Goal: Information Seeking & Learning: Learn about a topic

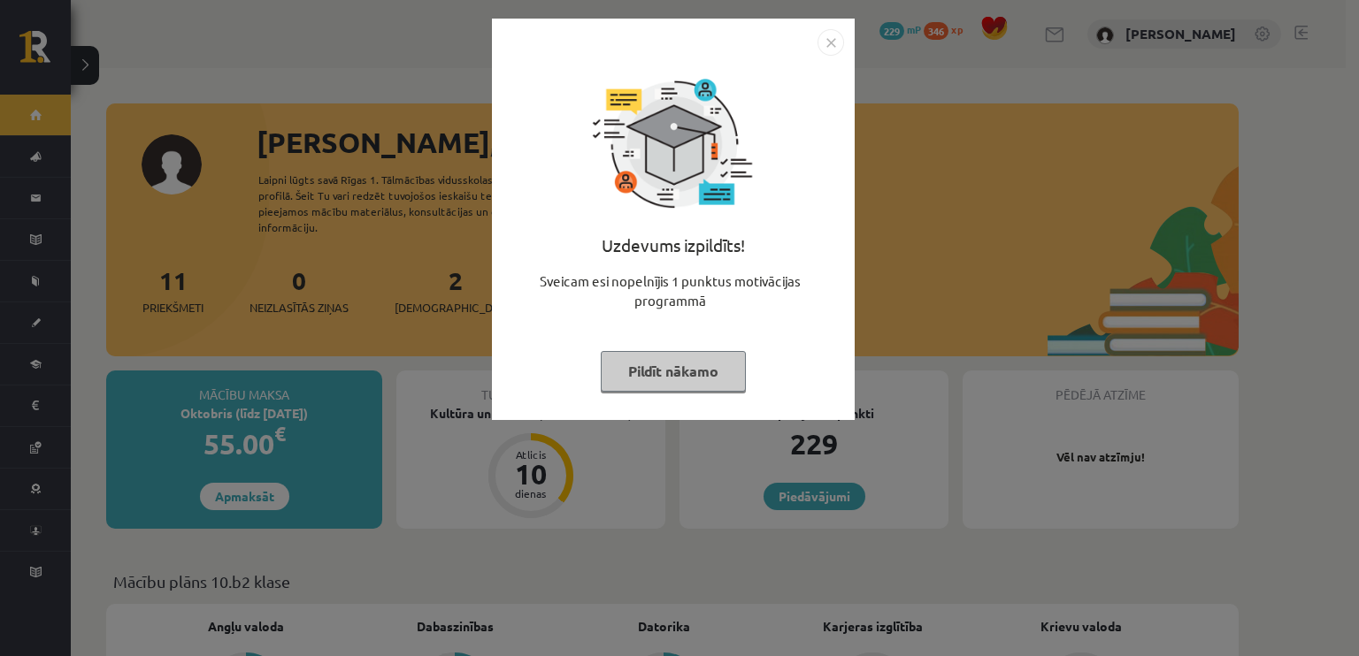
click at [635, 387] on button "Pildīt nākamo" at bounding box center [673, 371] width 145 height 41
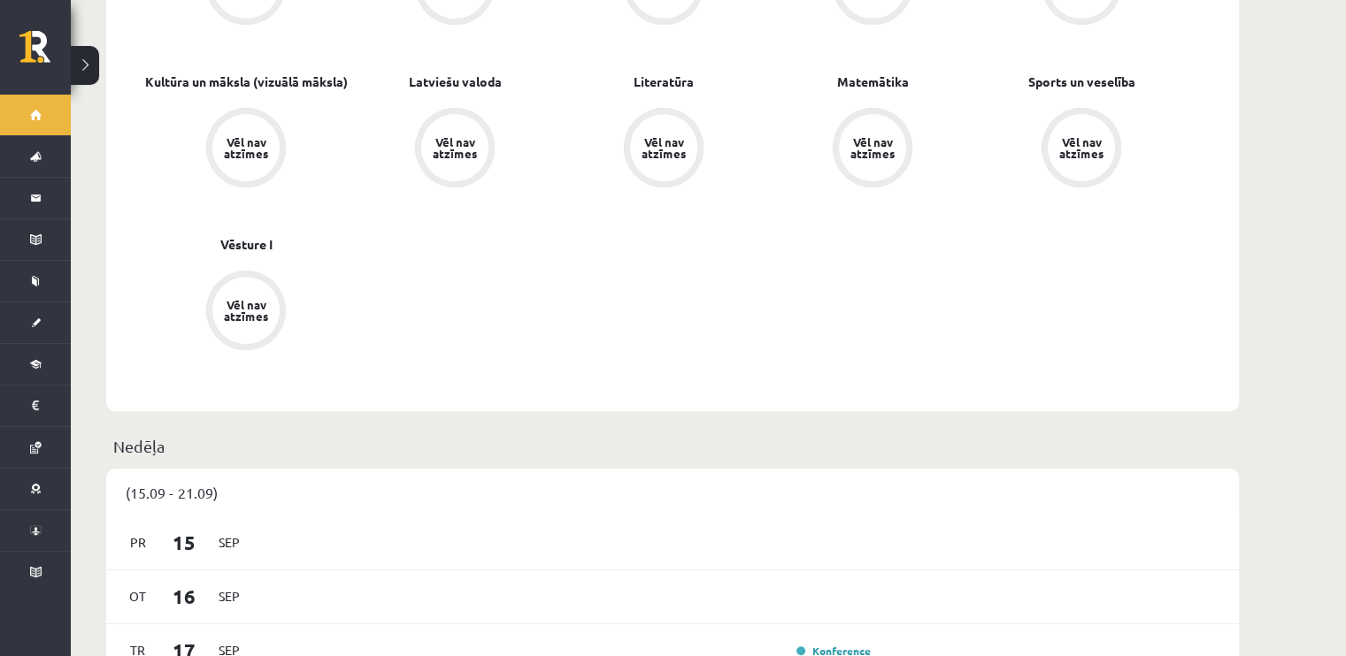
scroll to position [1062, 0]
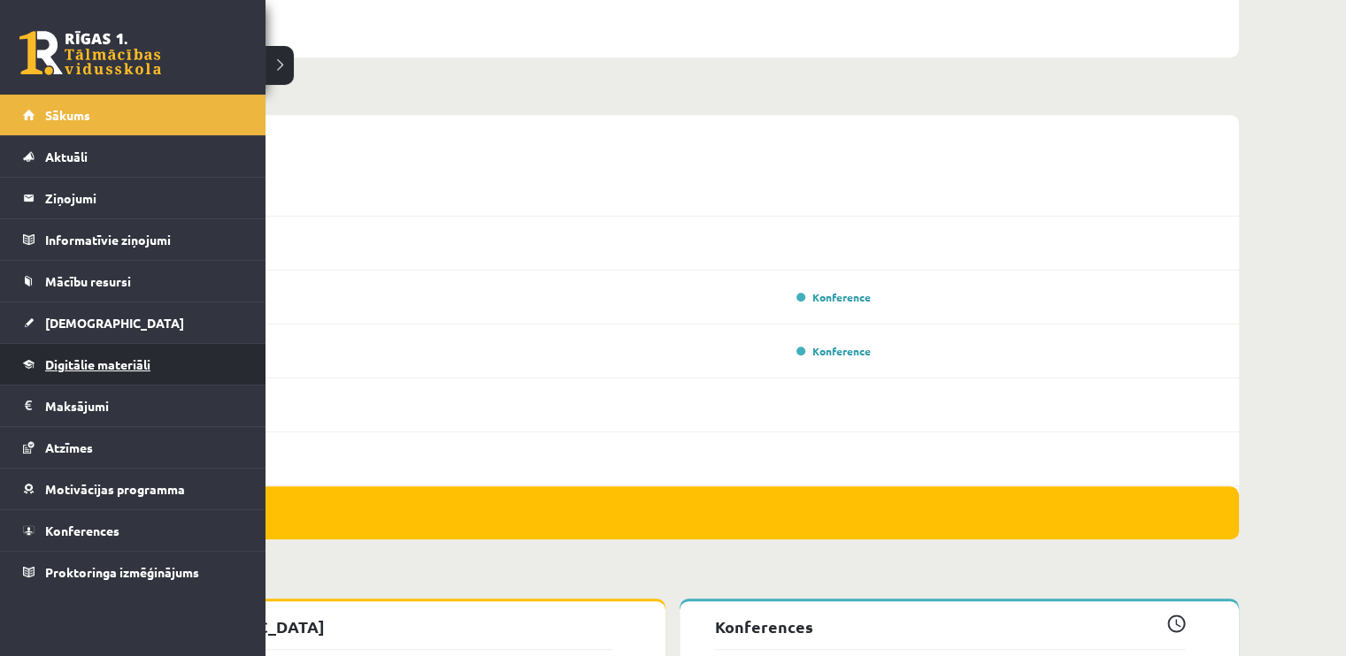
click at [81, 376] on link "Digitālie materiāli" at bounding box center [133, 364] width 220 height 41
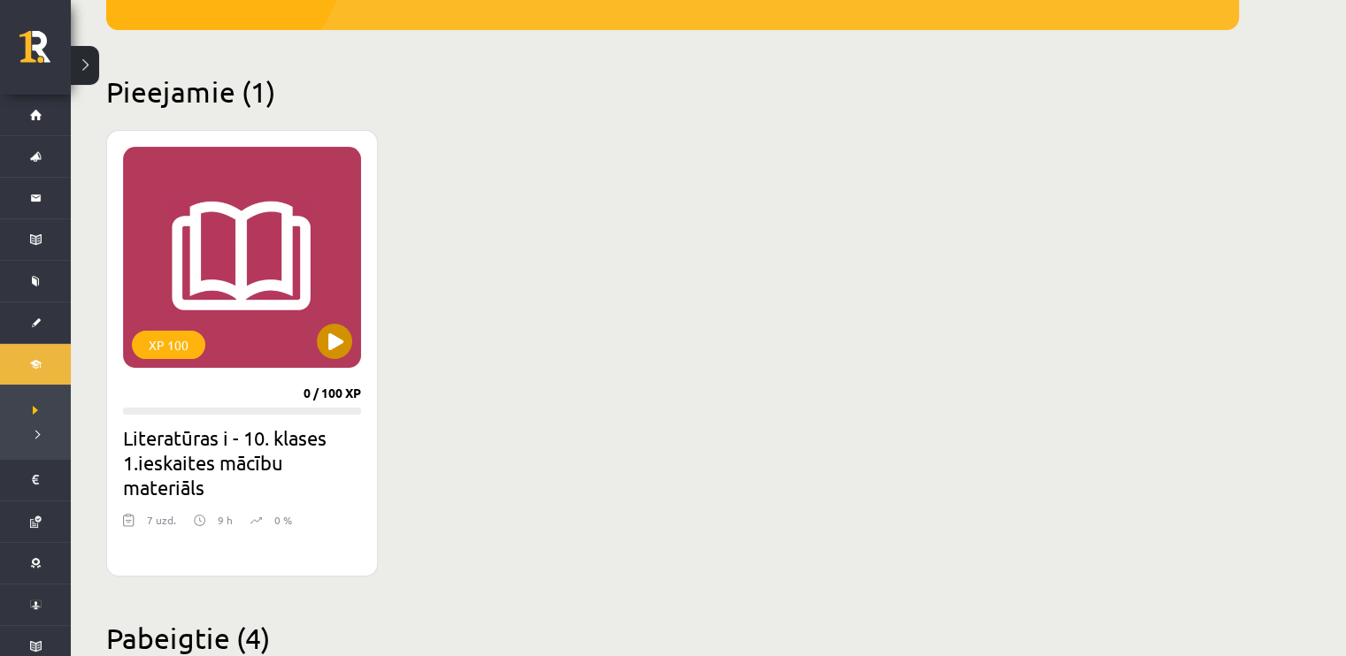
scroll to position [316, 0]
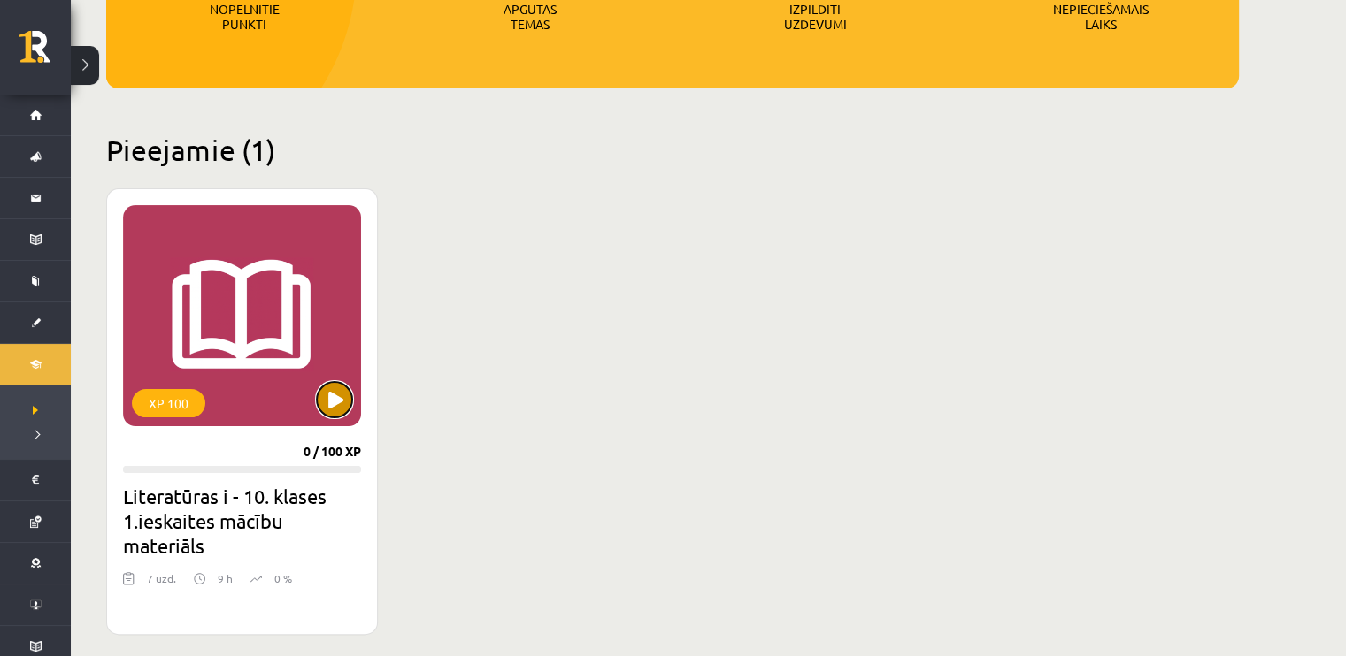
click at [327, 394] on button at bounding box center [334, 399] width 35 height 35
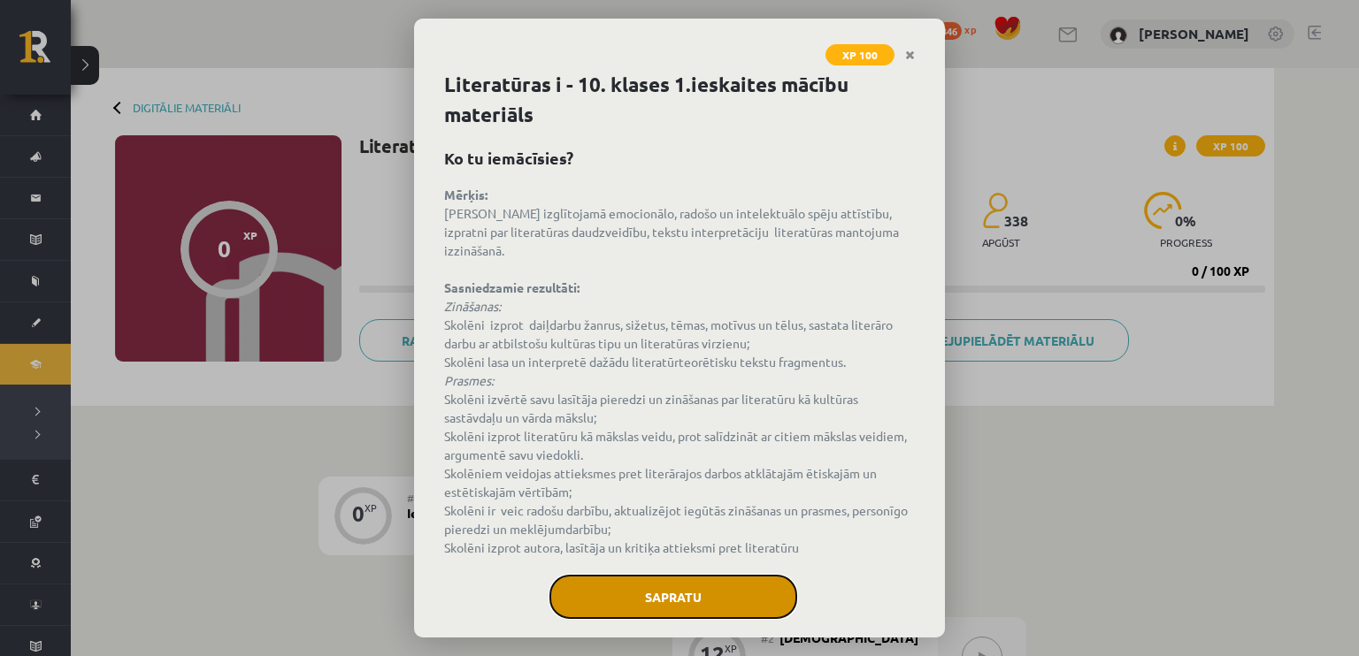
click at [732, 607] on button "Sapratu" at bounding box center [673, 597] width 248 height 44
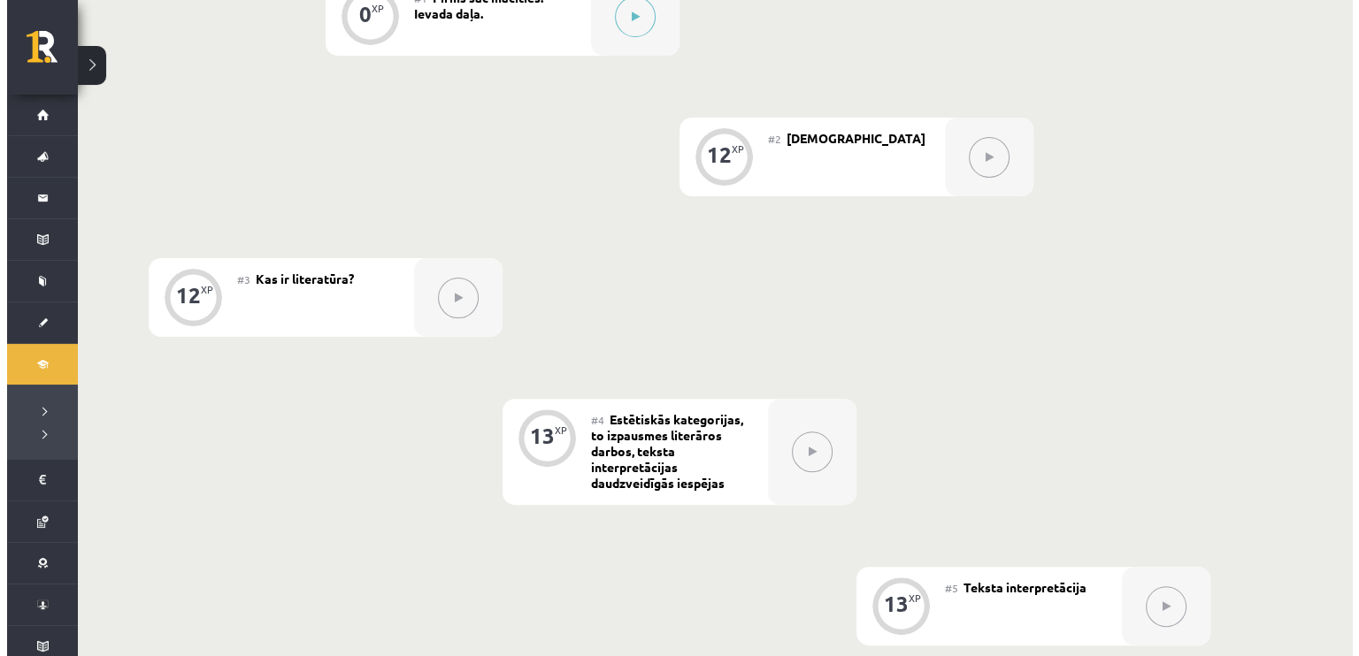
scroll to position [265, 0]
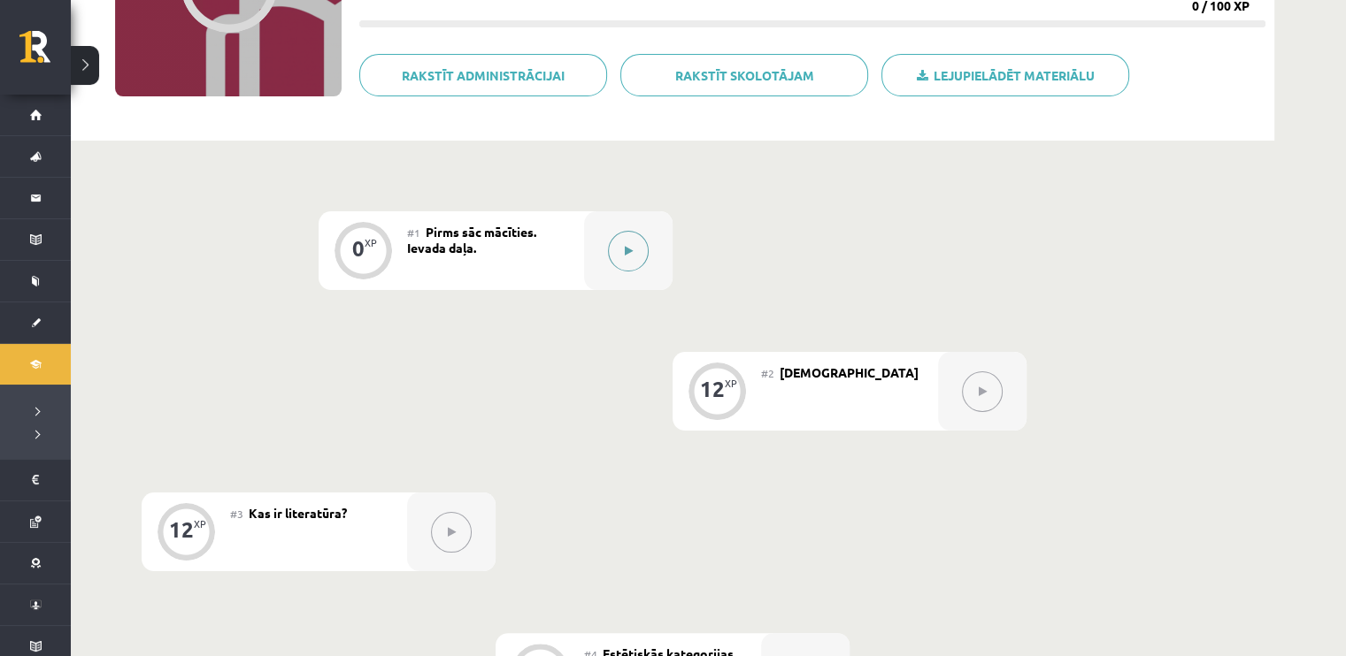
click at [656, 277] on div at bounding box center [628, 250] width 88 height 79
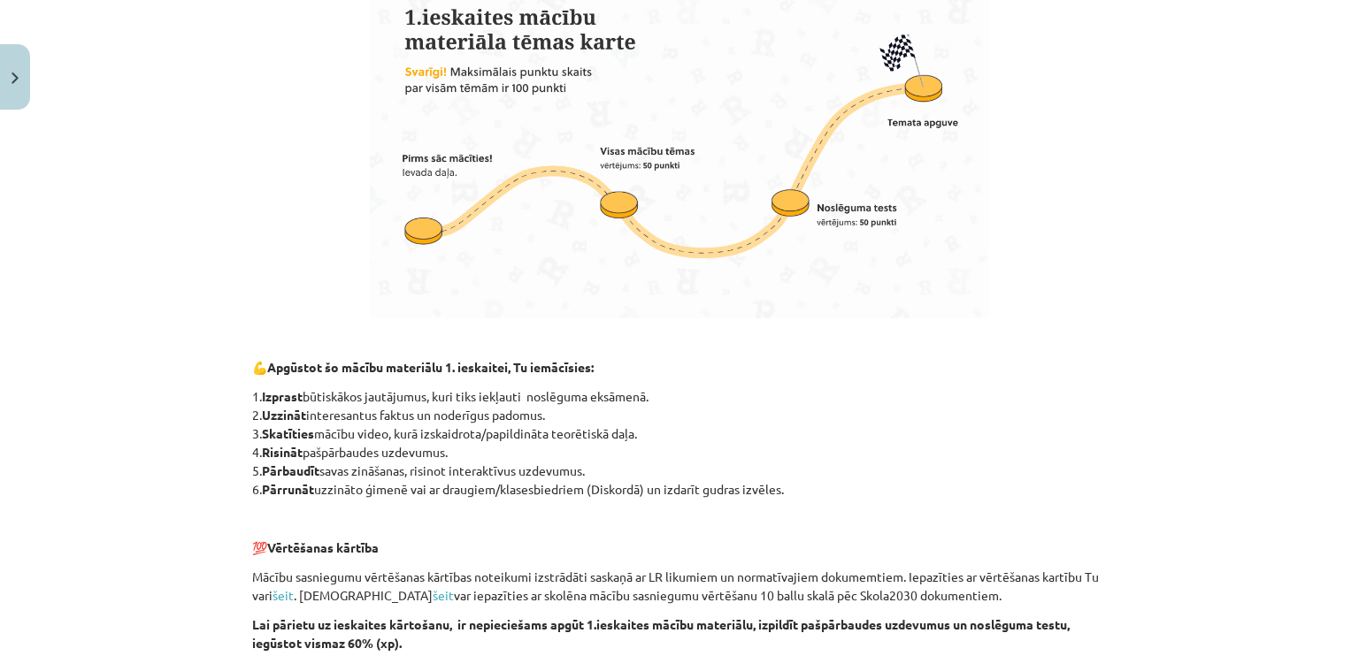
scroll to position [1222, 0]
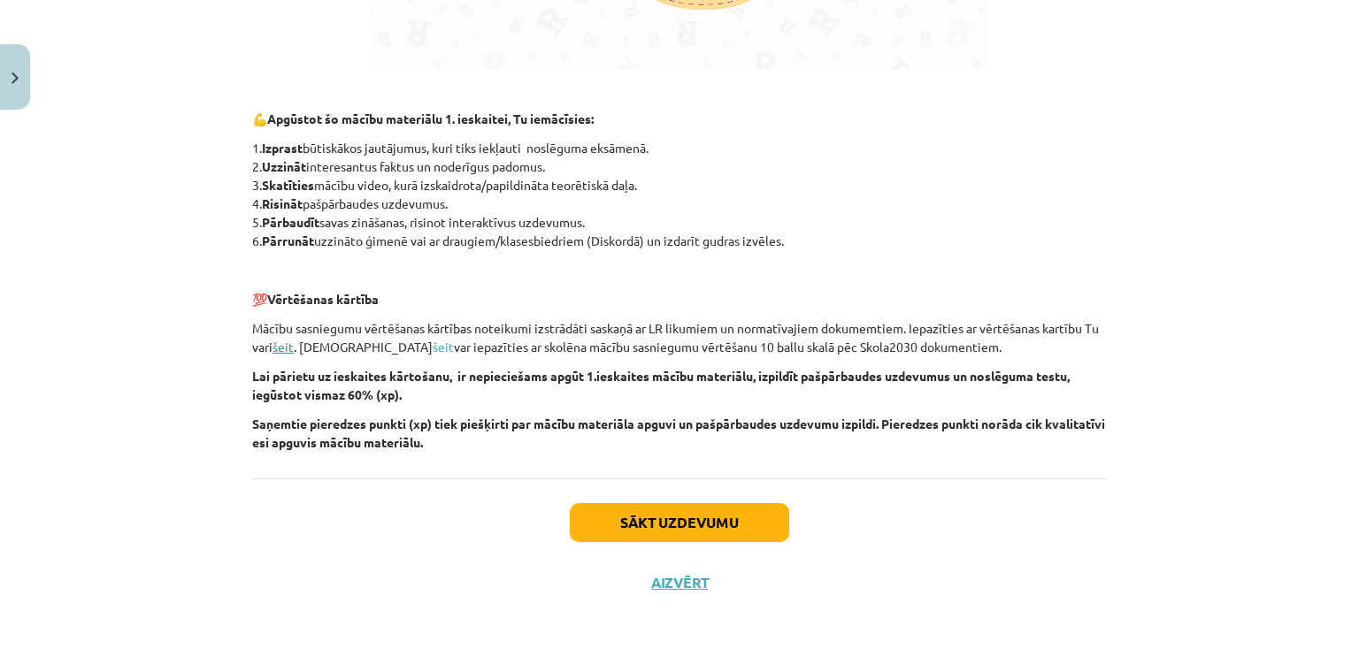
click at [275, 351] on link "šeit" at bounding box center [282, 347] width 21 height 16
click at [704, 526] on button "Sākt uzdevumu" at bounding box center [679, 522] width 219 height 39
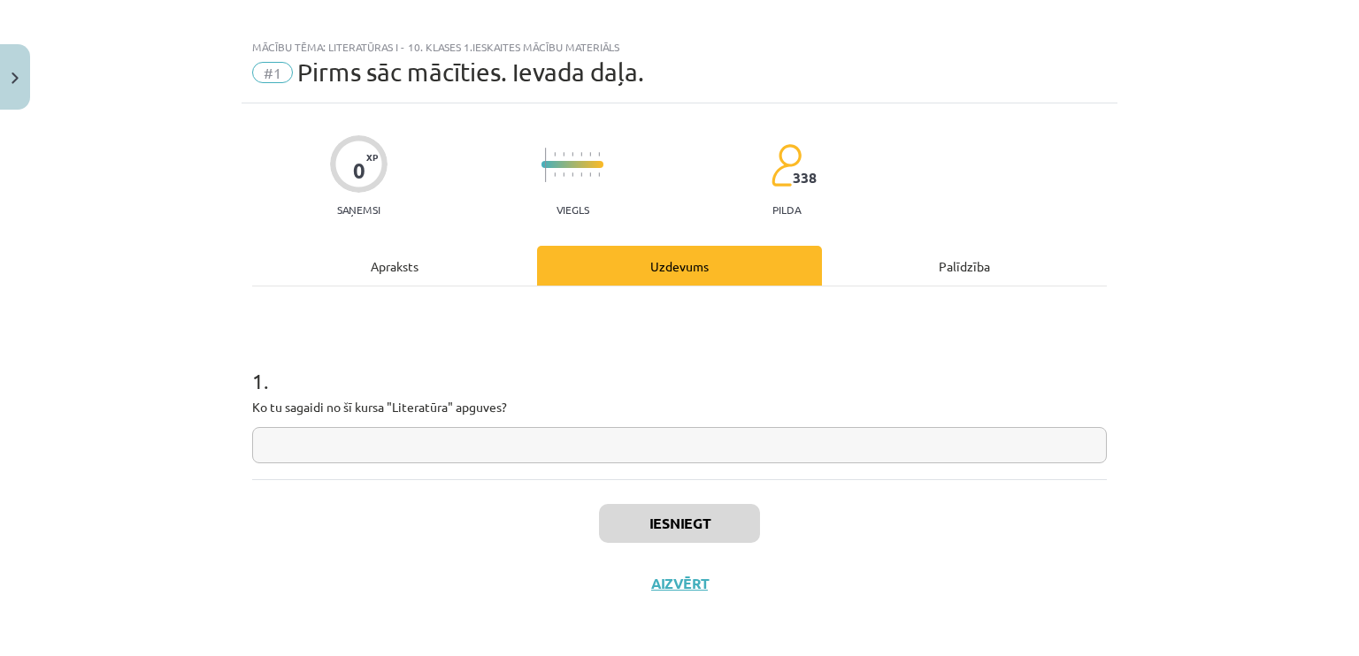
click at [584, 448] on input "text" at bounding box center [679, 445] width 855 height 36
type input "*"
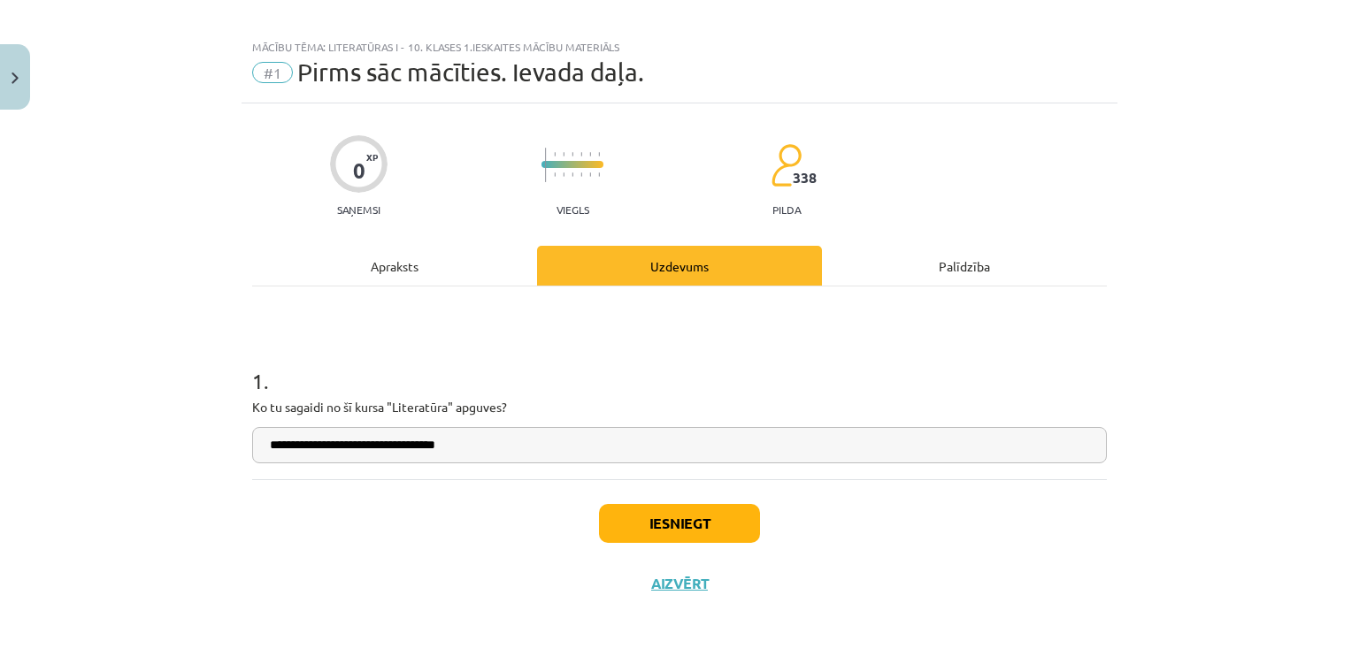
type input "**********"
click at [619, 511] on button "Iesniegt" at bounding box center [679, 523] width 161 height 39
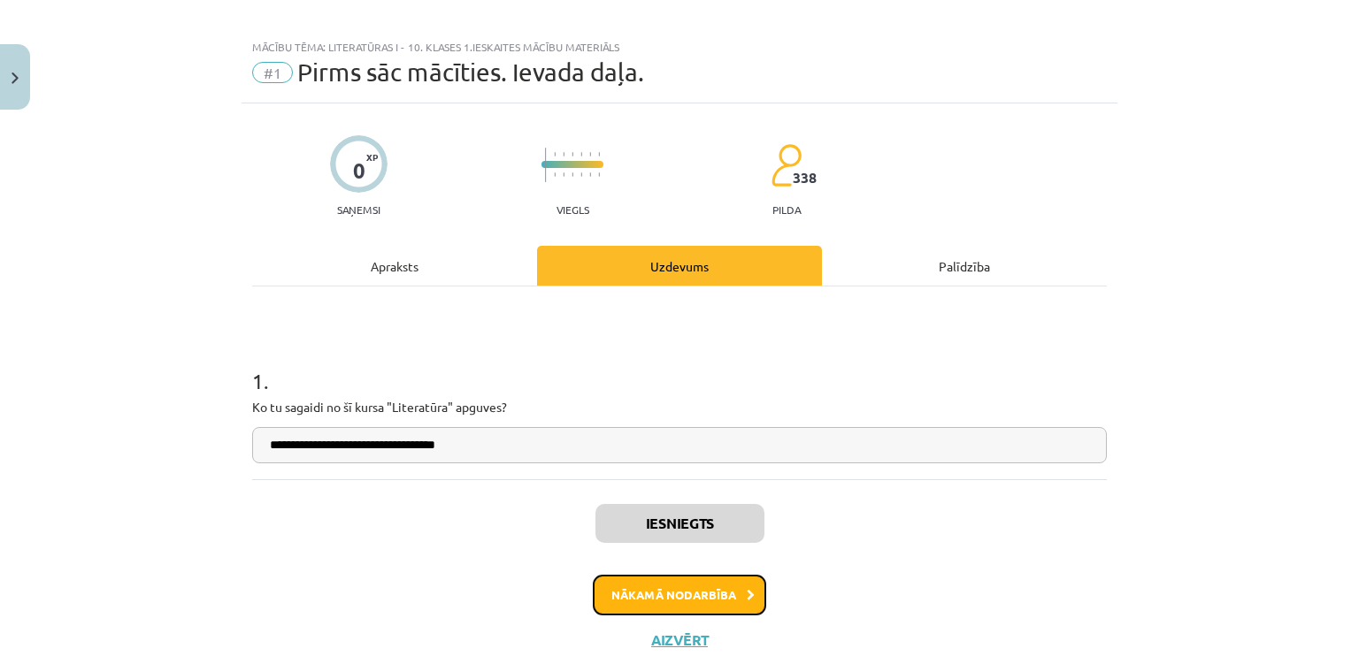
click at [649, 586] on button "Nākamā nodarbība" at bounding box center [679, 595] width 173 height 41
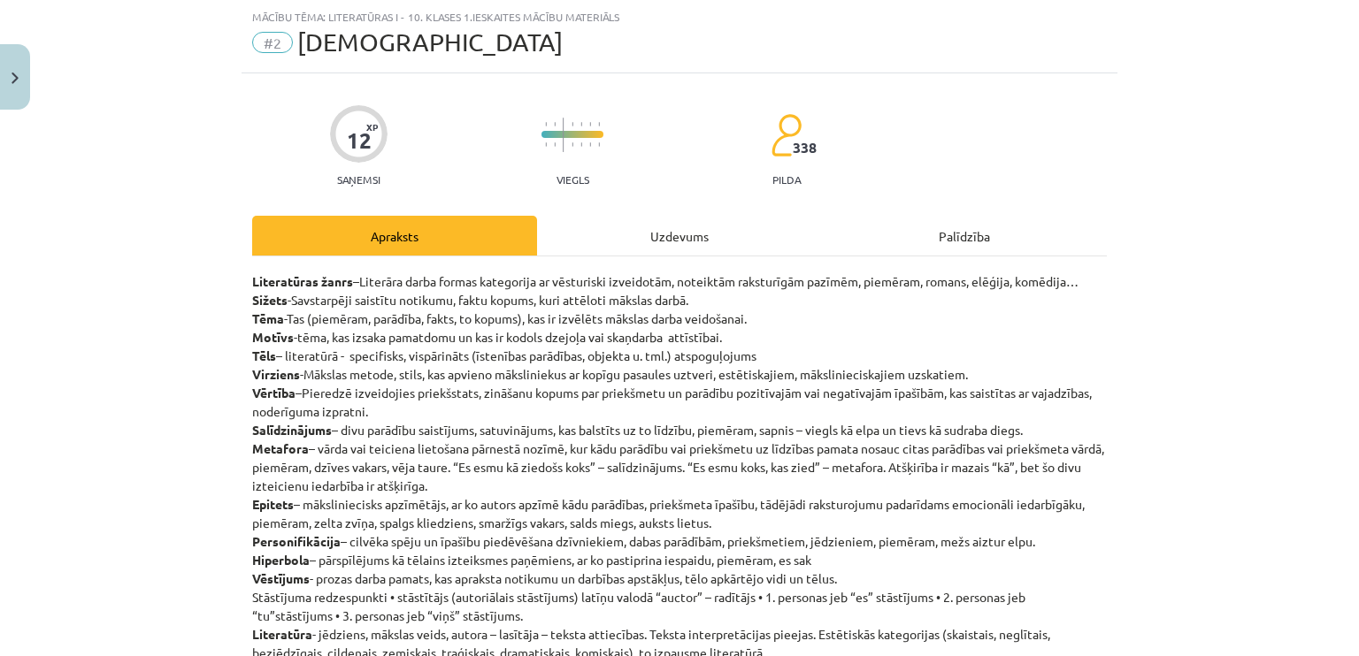
scroll to position [255, 0]
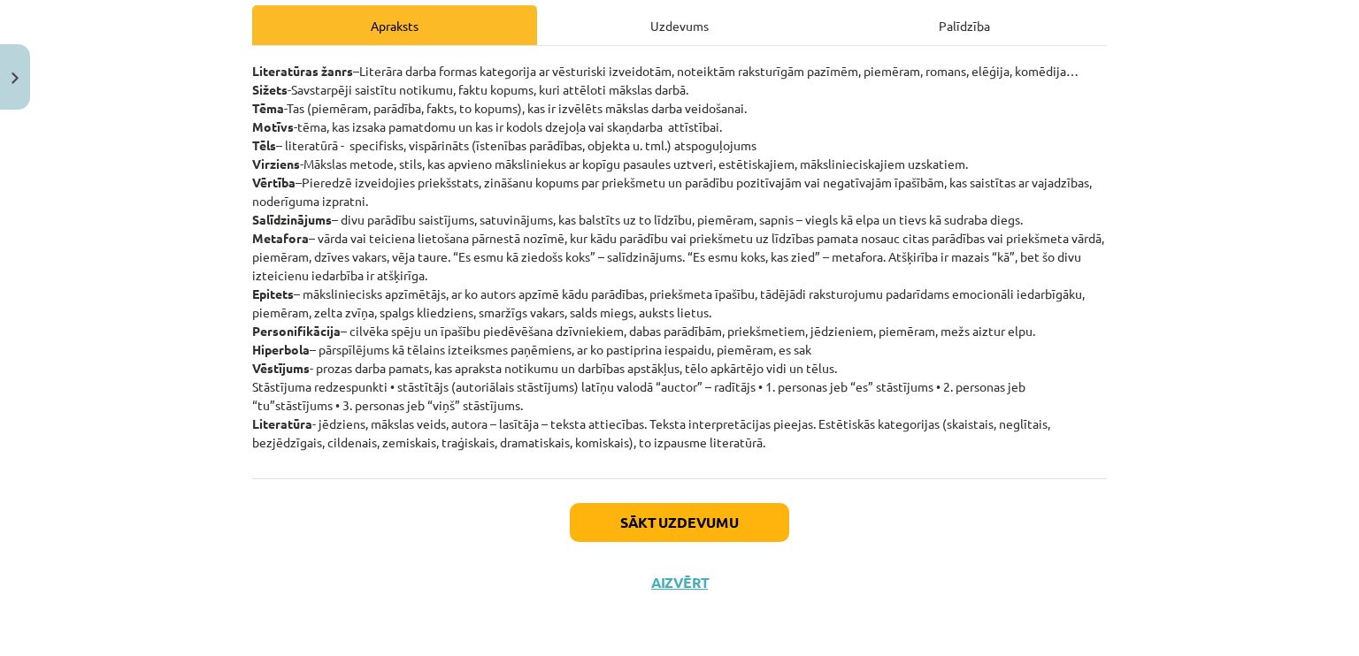
drag, startPoint x: 281, startPoint y: 10, endPoint x: 513, endPoint y: 150, distance: 271.1
click at [513, 150] on p "Literatūras žanrs –Literāra darba formas kategorija ar vēsturiski izveidotām, n…" at bounding box center [679, 257] width 855 height 390
click at [709, 524] on button "Sākt uzdevumu" at bounding box center [679, 522] width 219 height 39
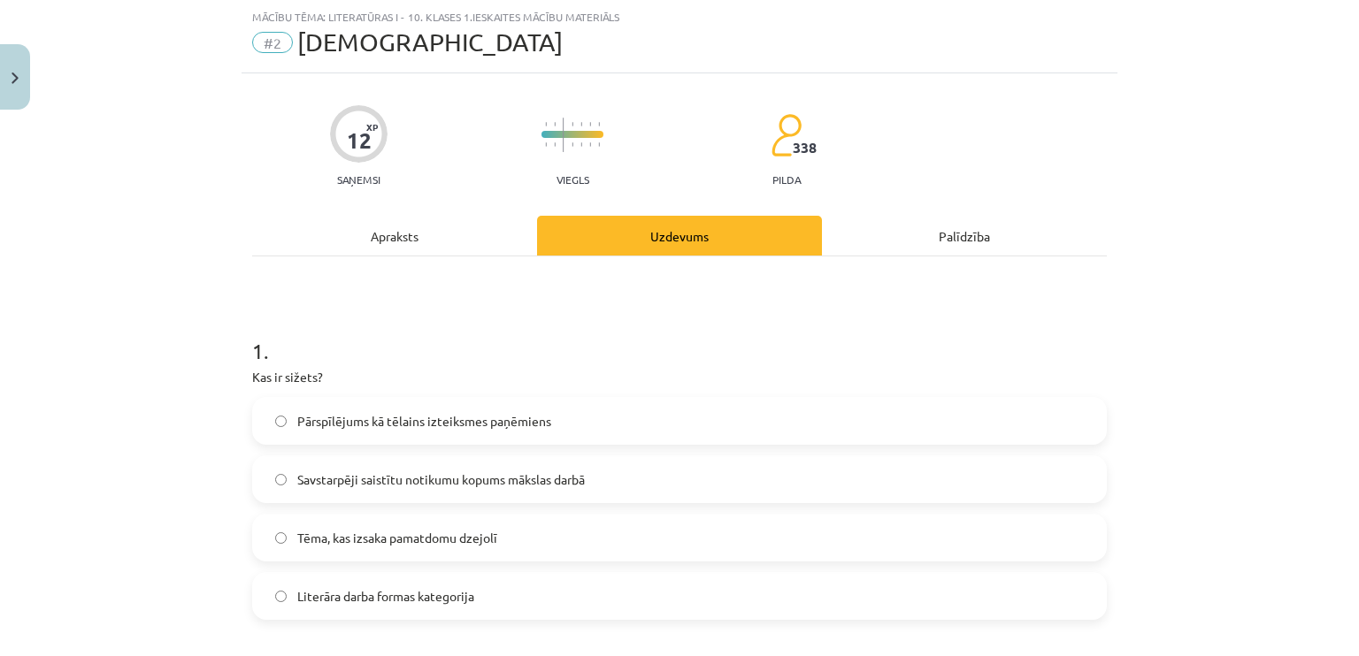
scroll to position [221, 0]
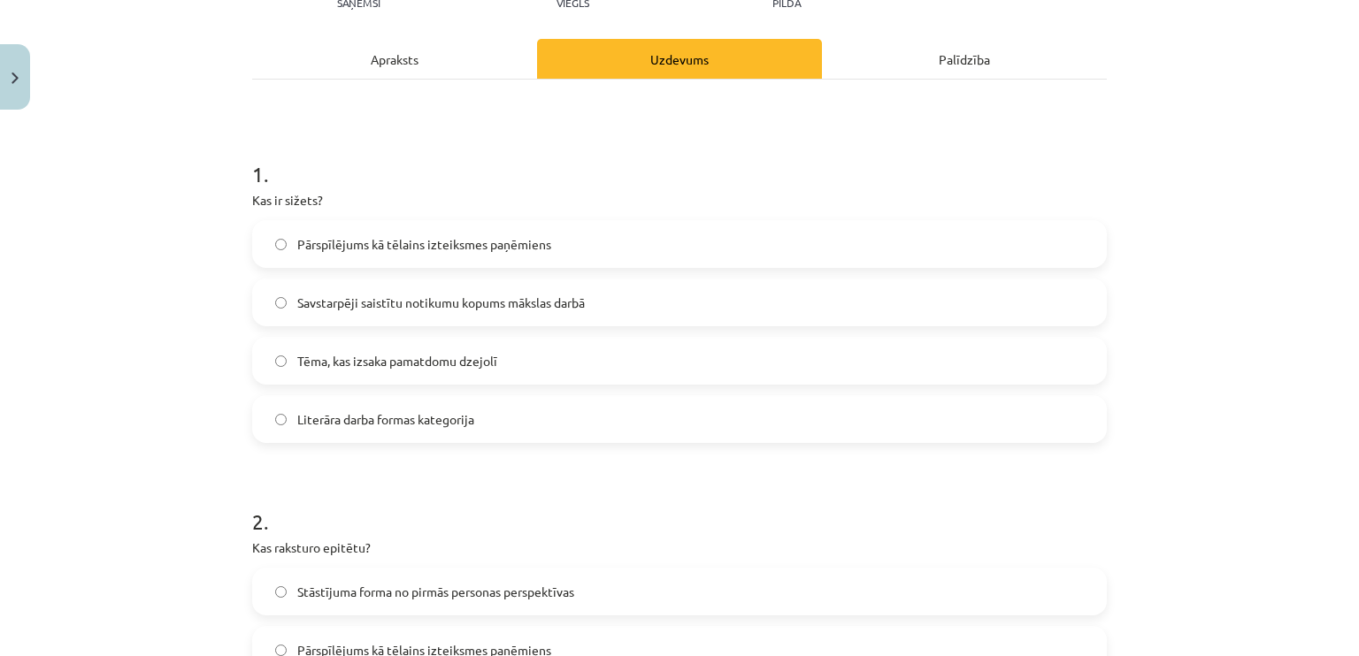
click at [354, 303] on span "Savstarpēji saistītu notikumu kopums mākslas darbā" at bounding box center [441, 303] width 288 height 19
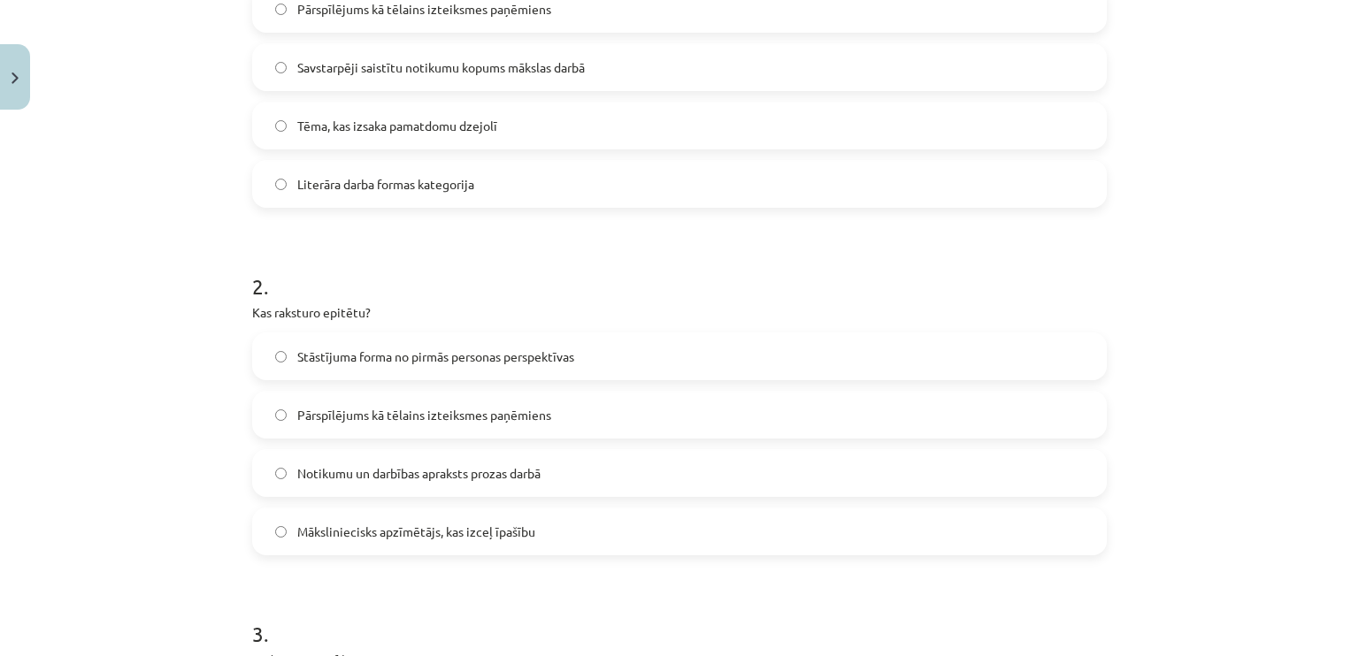
scroll to position [487, 0]
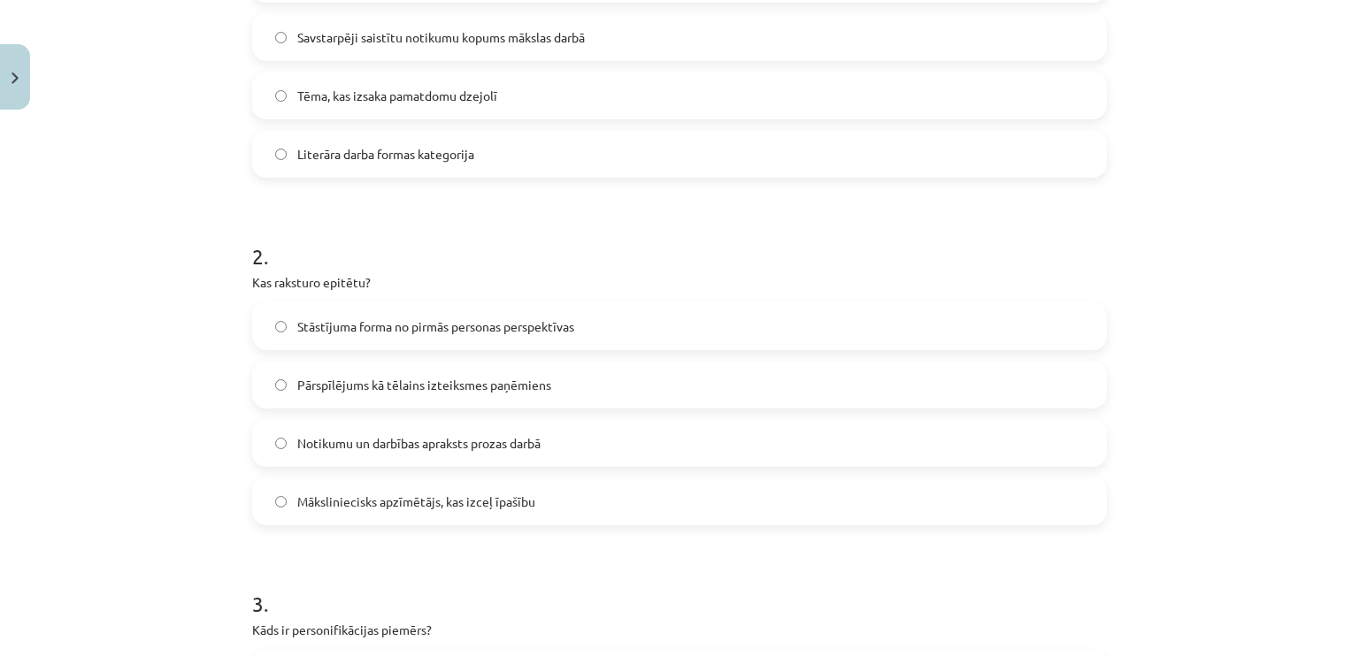
click at [441, 487] on label "Māksliniecisks apzīmētājs, kas izceļ īpašību" at bounding box center [679, 501] width 851 height 44
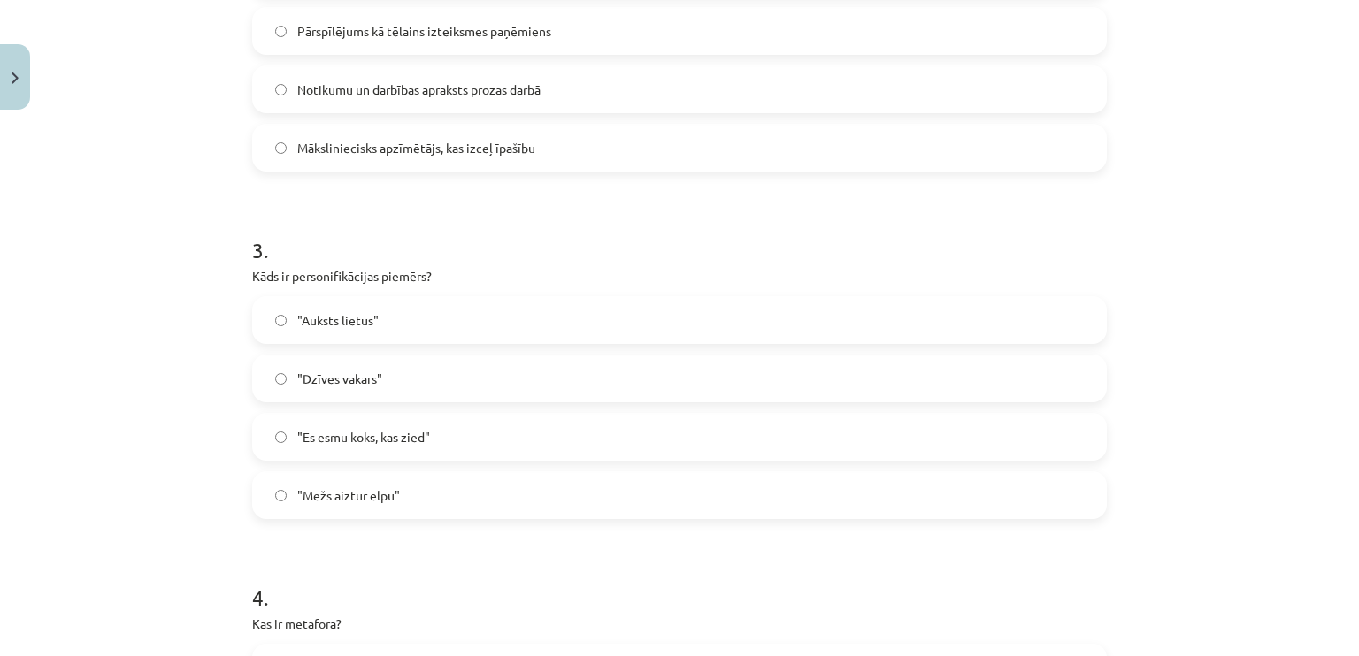
click at [332, 321] on span ""Auksts lietus"" at bounding box center [337, 320] width 81 height 19
click at [328, 387] on span ""Dzīves vakars"" at bounding box center [339, 379] width 85 height 19
click at [345, 496] on span ""Mežs aiztur elpu"" at bounding box center [348, 496] width 103 height 19
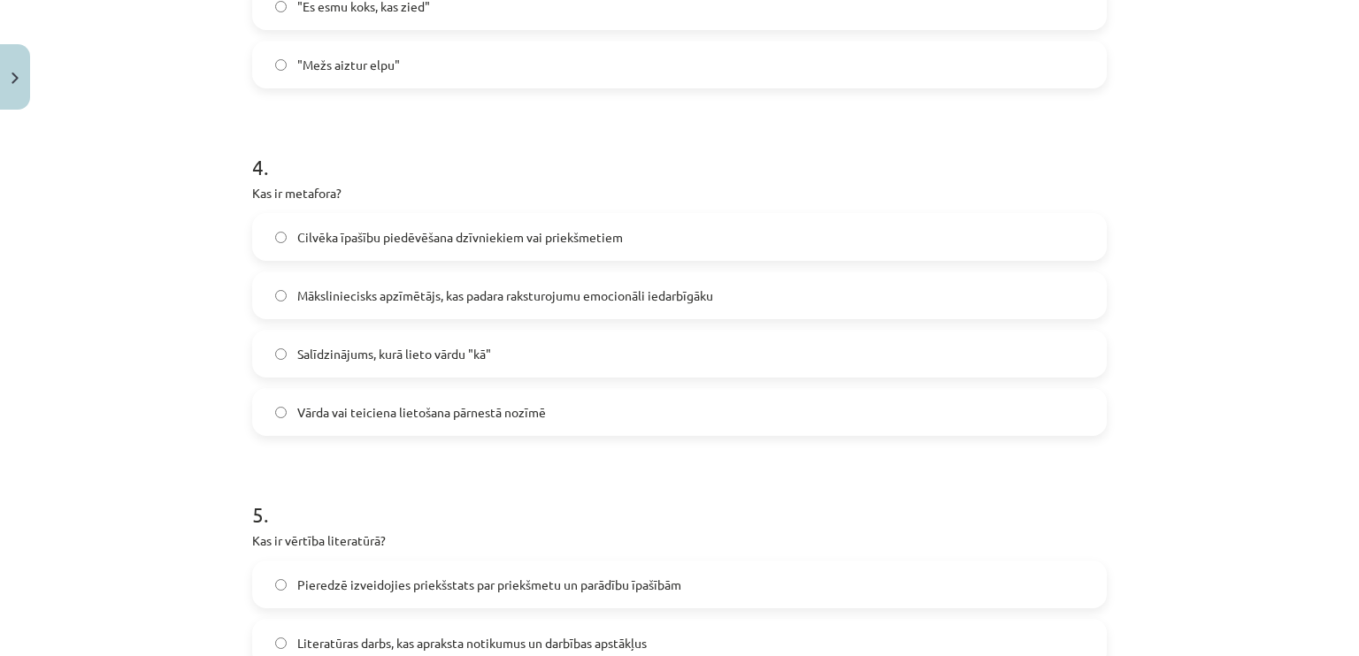
scroll to position [1283, 0]
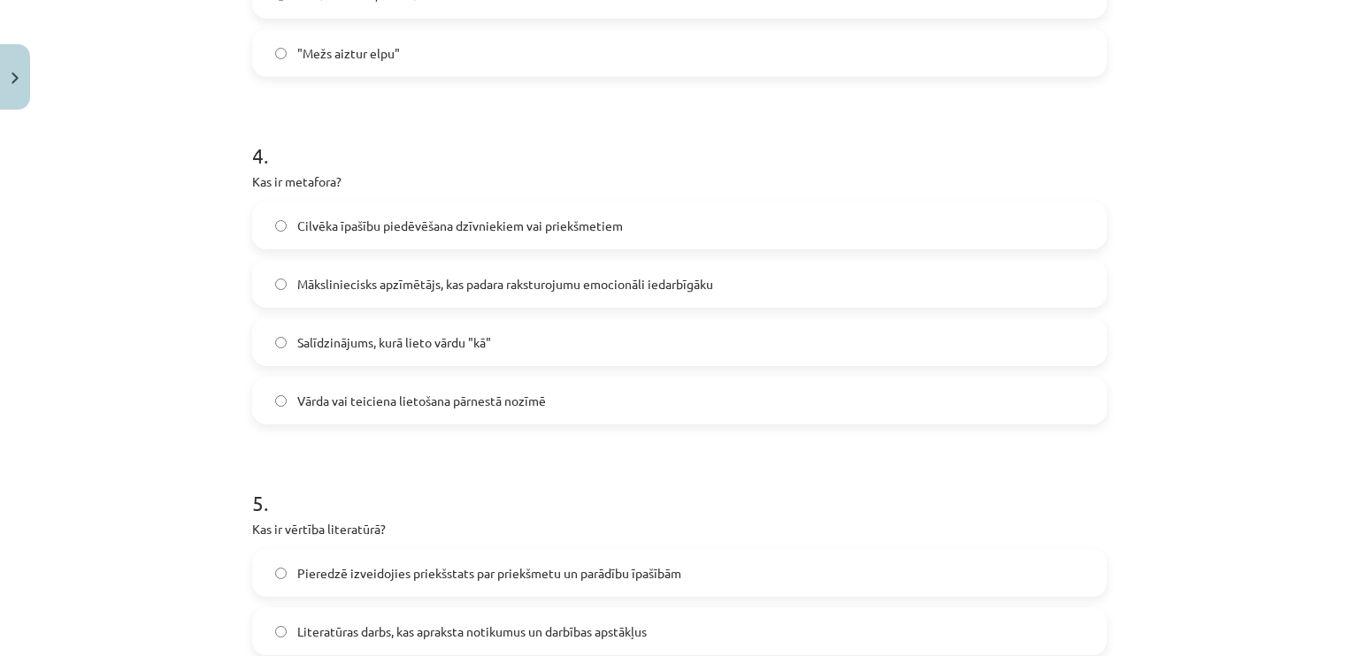
click at [731, 415] on label "Vārda vai teiciena lietošana pārnestā nozīmē" at bounding box center [679, 401] width 851 height 44
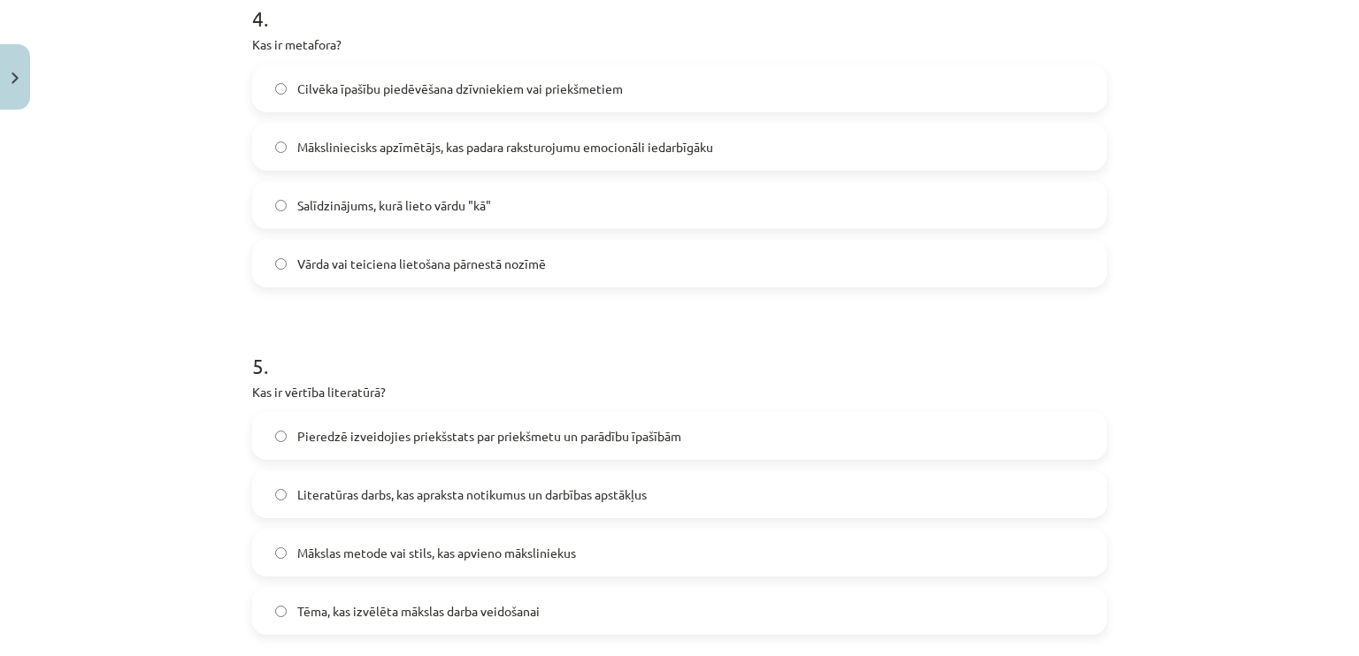
scroll to position [1548, 0]
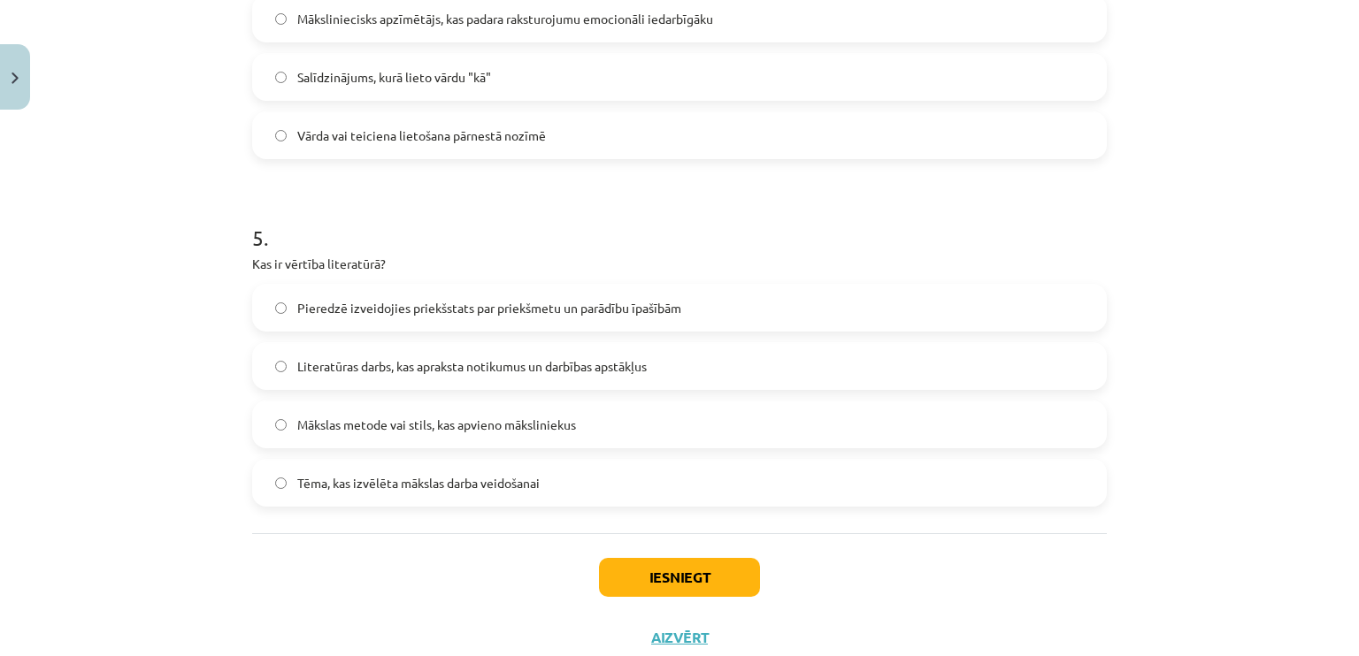
click at [375, 293] on label "Pieredzē izveidojies priekšstats par priekšmetu un parādību īpašībām" at bounding box center [679, 308] width 851 height 44
click at [613, 574] on button "Iesniegt" at bounding box center [679, 577] width 161 height 39
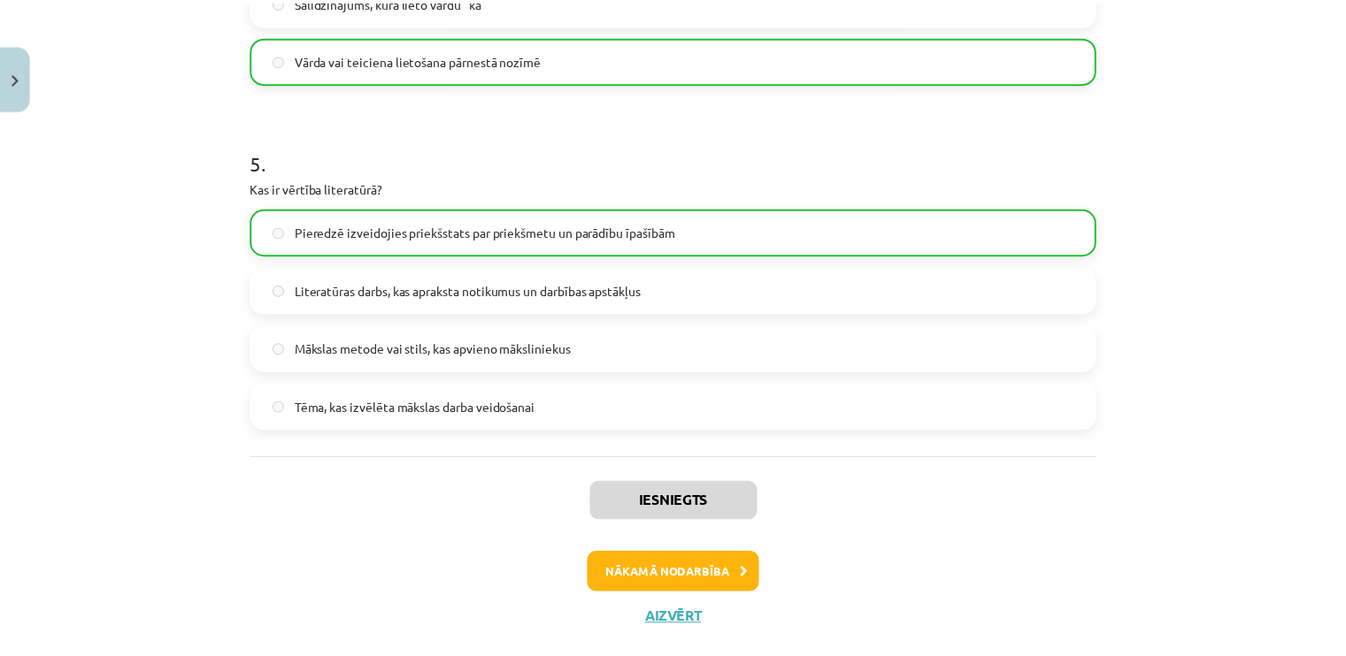
scroll to position [1659, 0]
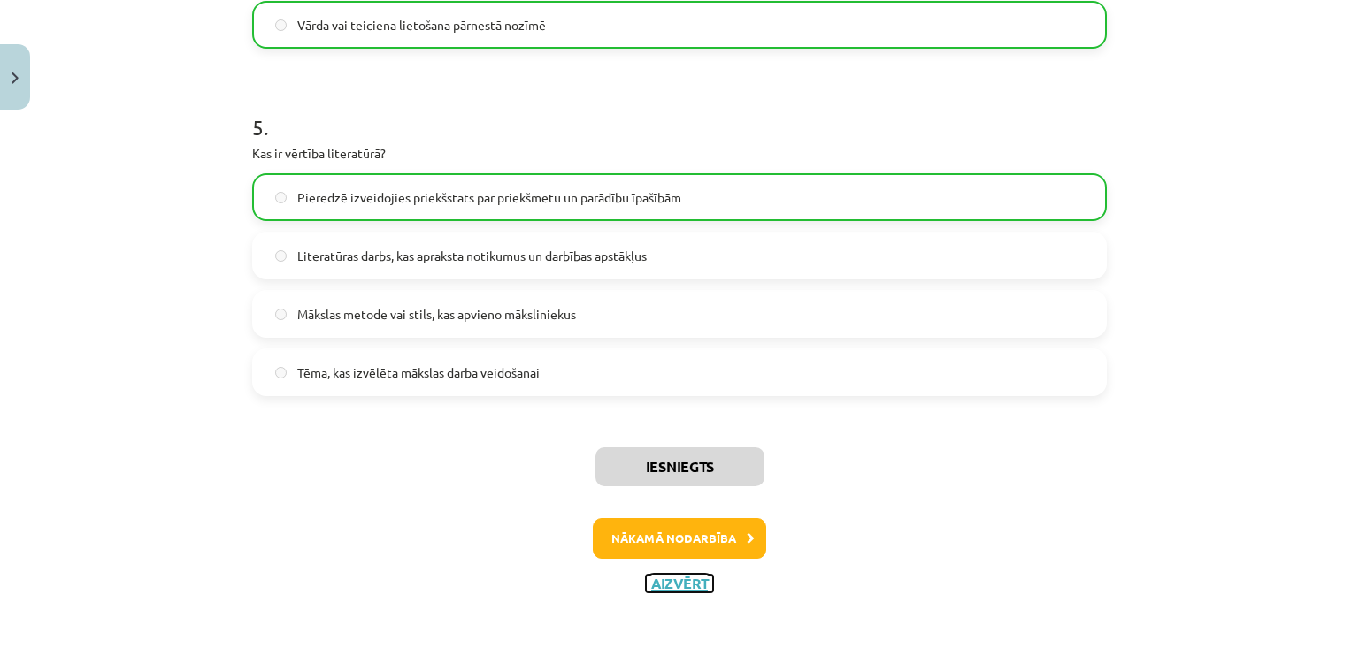
click at [671, 578] on button "Aizvērt" at bounding box center [679, 584] width 67 height 18
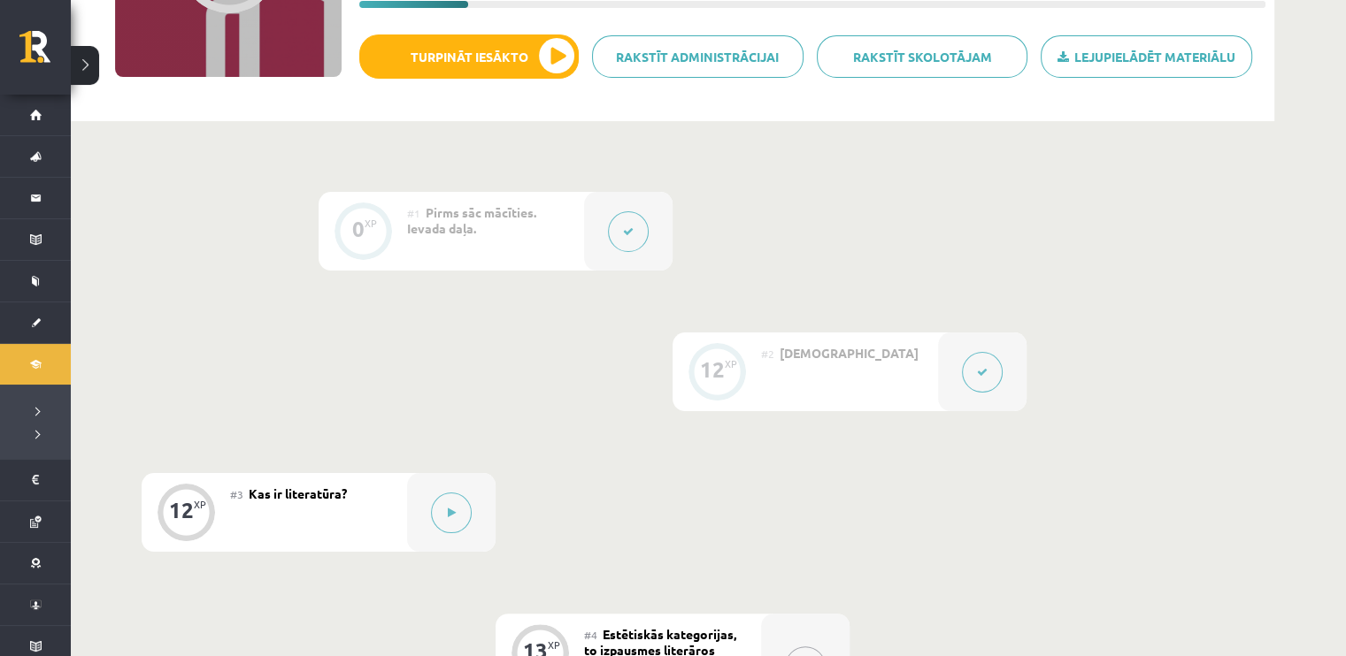
scroll to position [531, 0]
